Goal: Task Accomplishment & Management: Use online tool/utility

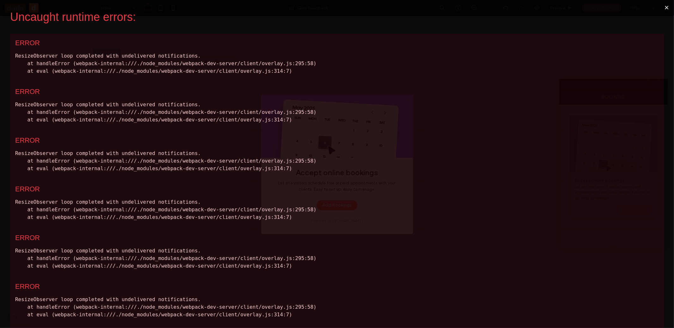
click at [663, 6] on button "×" at bounding box center [666, 7] width 15 height 15
click at [663, 8] on button "×" at bounding box center [666, 7] width 15 height 15
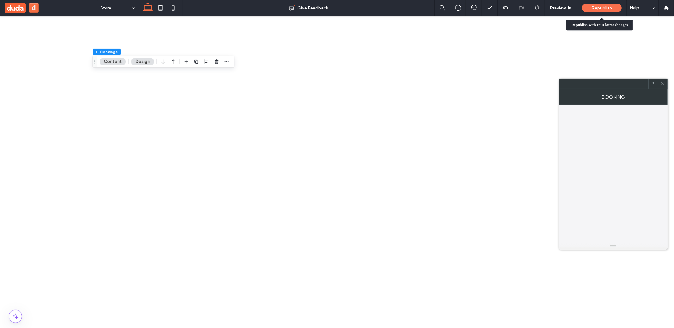
click at [600, 6] on span "Republish" at bounding box center [601, 7] width 21 height 5
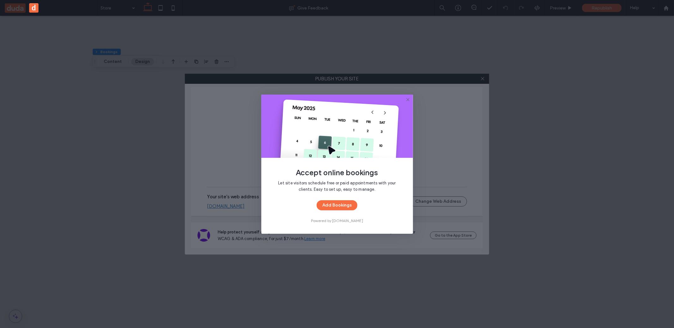
click at [363, 211] on div "Let site visitors schedule free or paid appointments with your clients. Easy to…" at bounding box center [336, 202] width 131 height 44
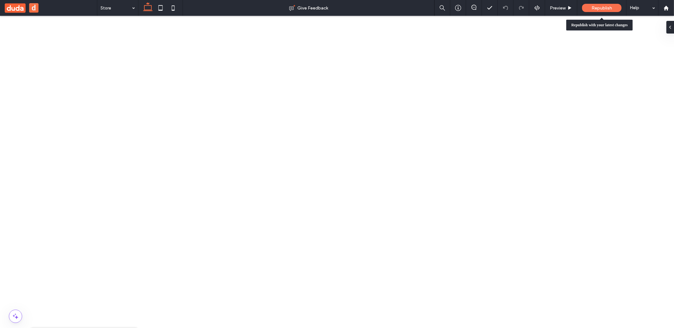
click at [595, 2] on div "Republish" at bounding box center [601, 8] width 39 height 16
click at [591, 8] on div "Republish" at bounding box center [601, 8] width 39 height 8
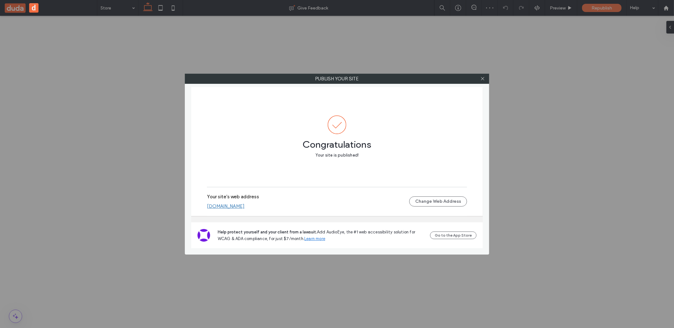
click at [244, 207] on link "[DOMAIN_NAME]" at bounding box center [226, 206] width 38 height 6
click at [485, 77] on div at bounding box center [482, 78] width 9 height 9
click at [484, 78] on icon at bounding box center [482, 78] width 5 height 5
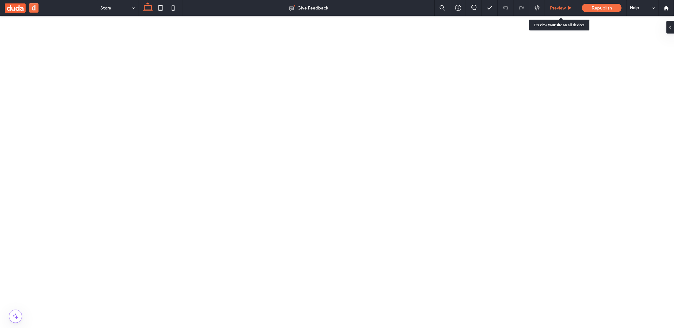
click at [556, 8] on span "Preview" at bounding box center [558, 7] width 16 height 5
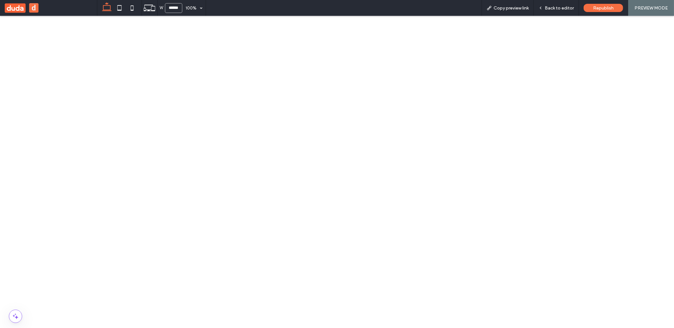
click at [564, 11] on div "Back to editor" at bounding box center [555, 8] width 45 height 16
click at [558, 9] on span "Back to editor" at bounding box center [558, 7] width 29 height 5
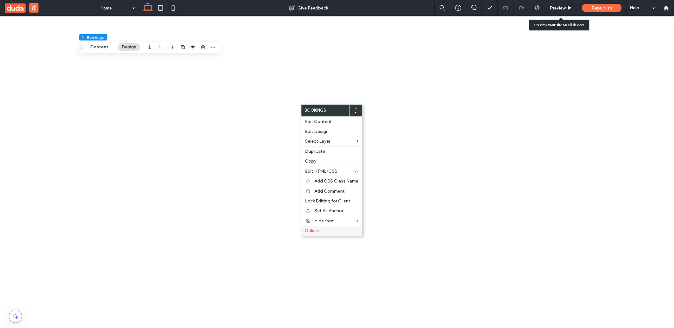
click at [331, 231] on label "Delete" at bounding box center [331, 230] width 53 height 5
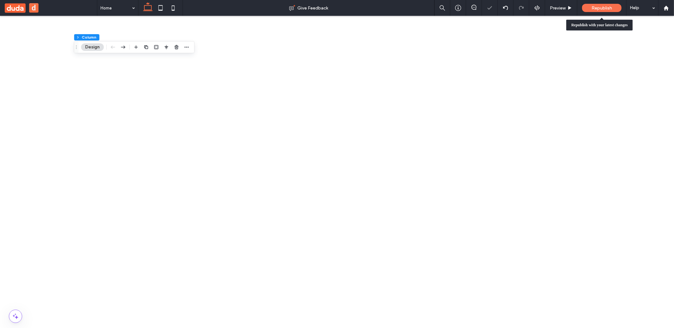
click at [600, 7] on span "Republish" at bounding box center [601, 7] width 21 height 5
